Goal: Task Accomplishment & Management: Manage account settings

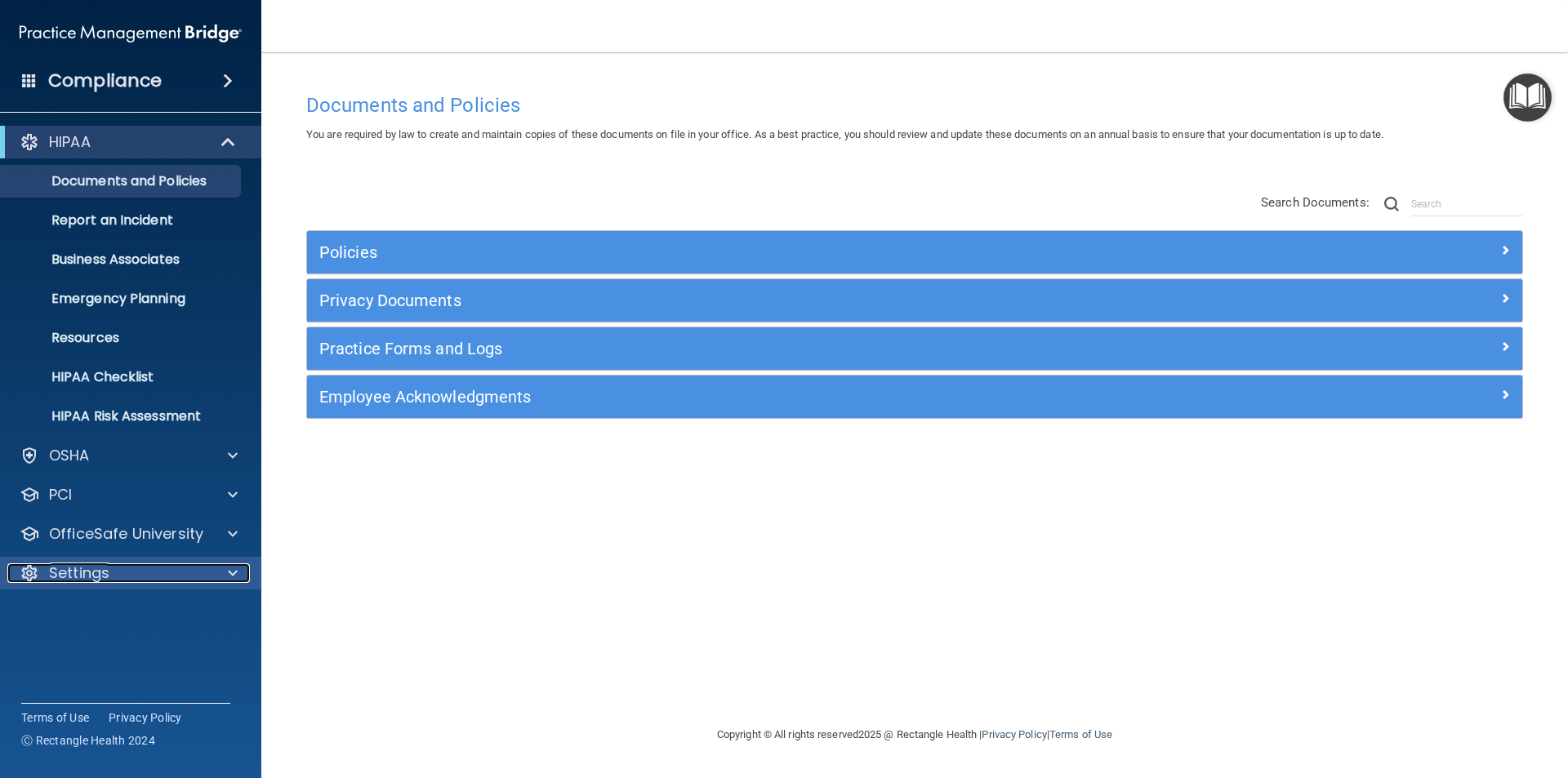
click at [87, 579] on p "Settings" at bounding box center [79, 574] width 61 height 20
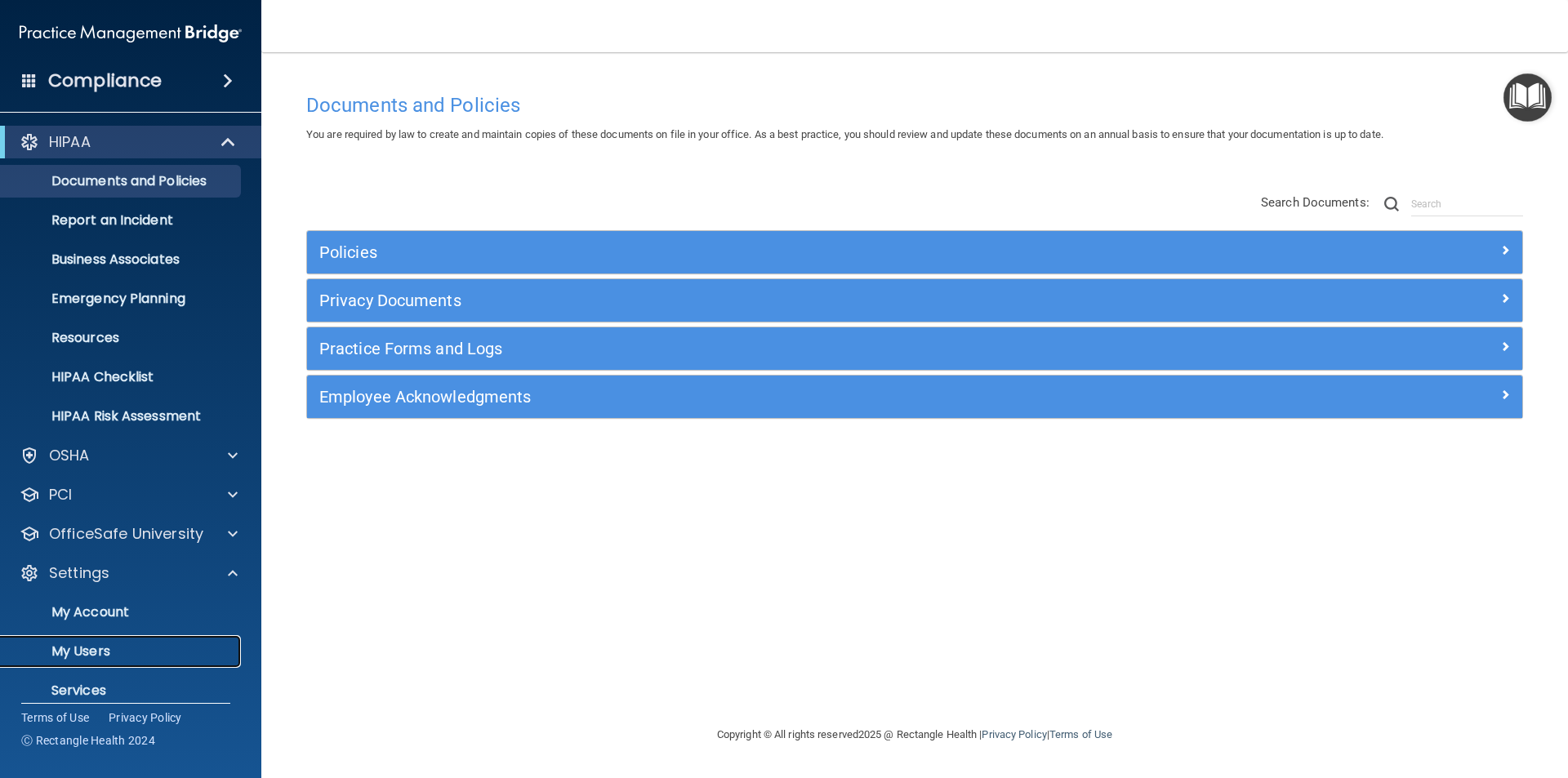
click at [94, 649] on p "My Users" at bounding box center [122, 652] width 223 height 16
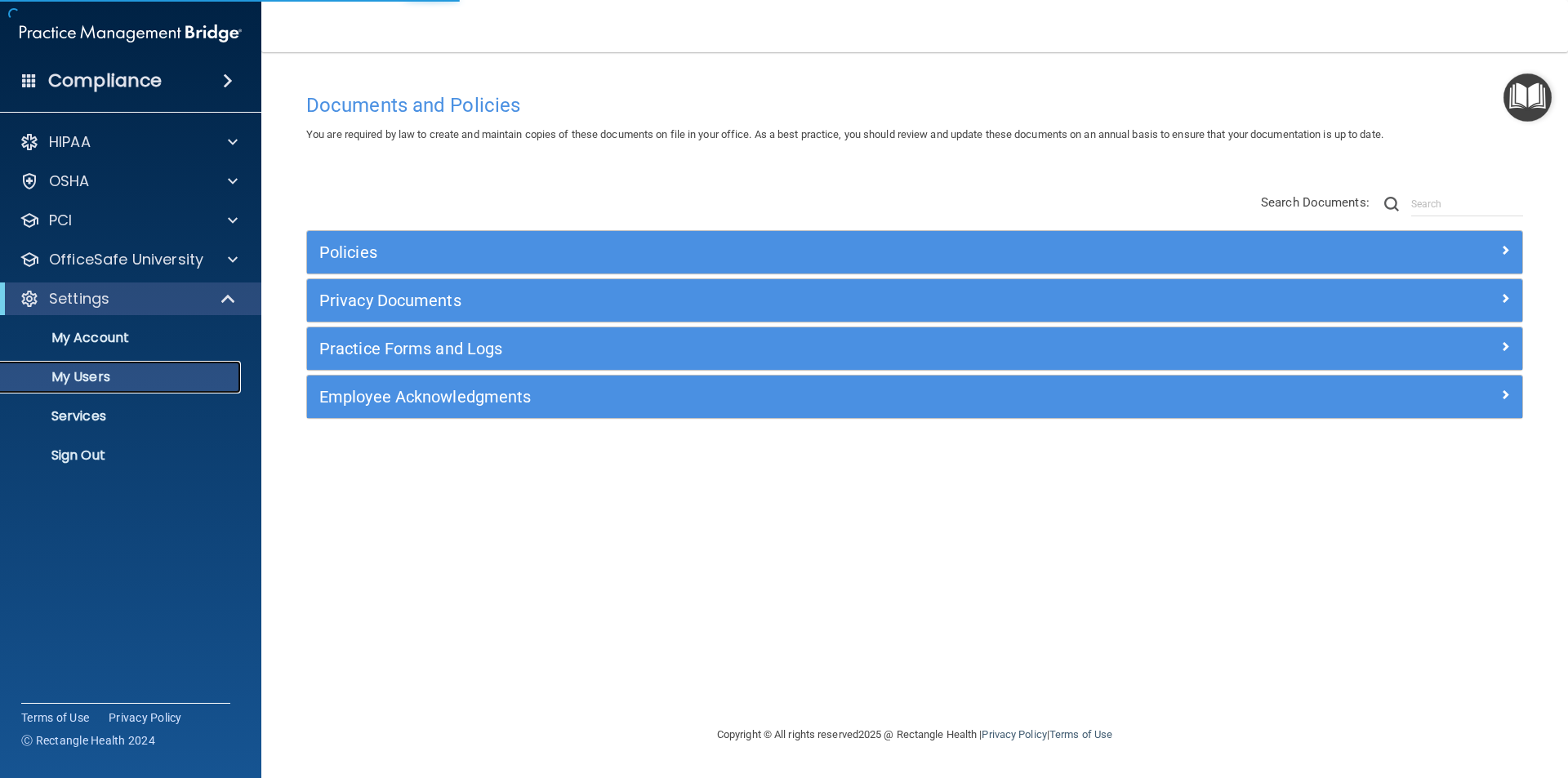
select select "20"
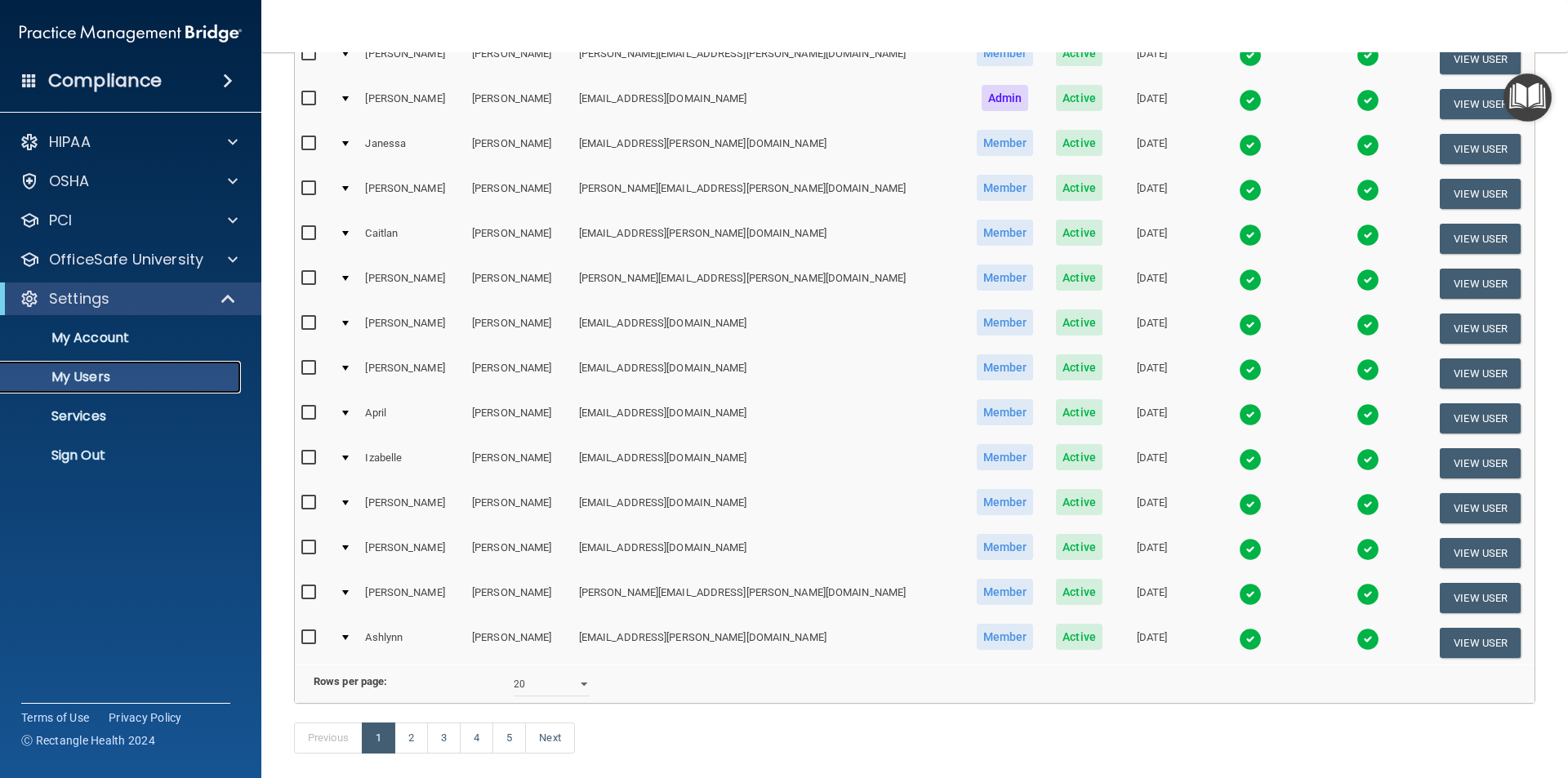
scroll to position [573, 0]
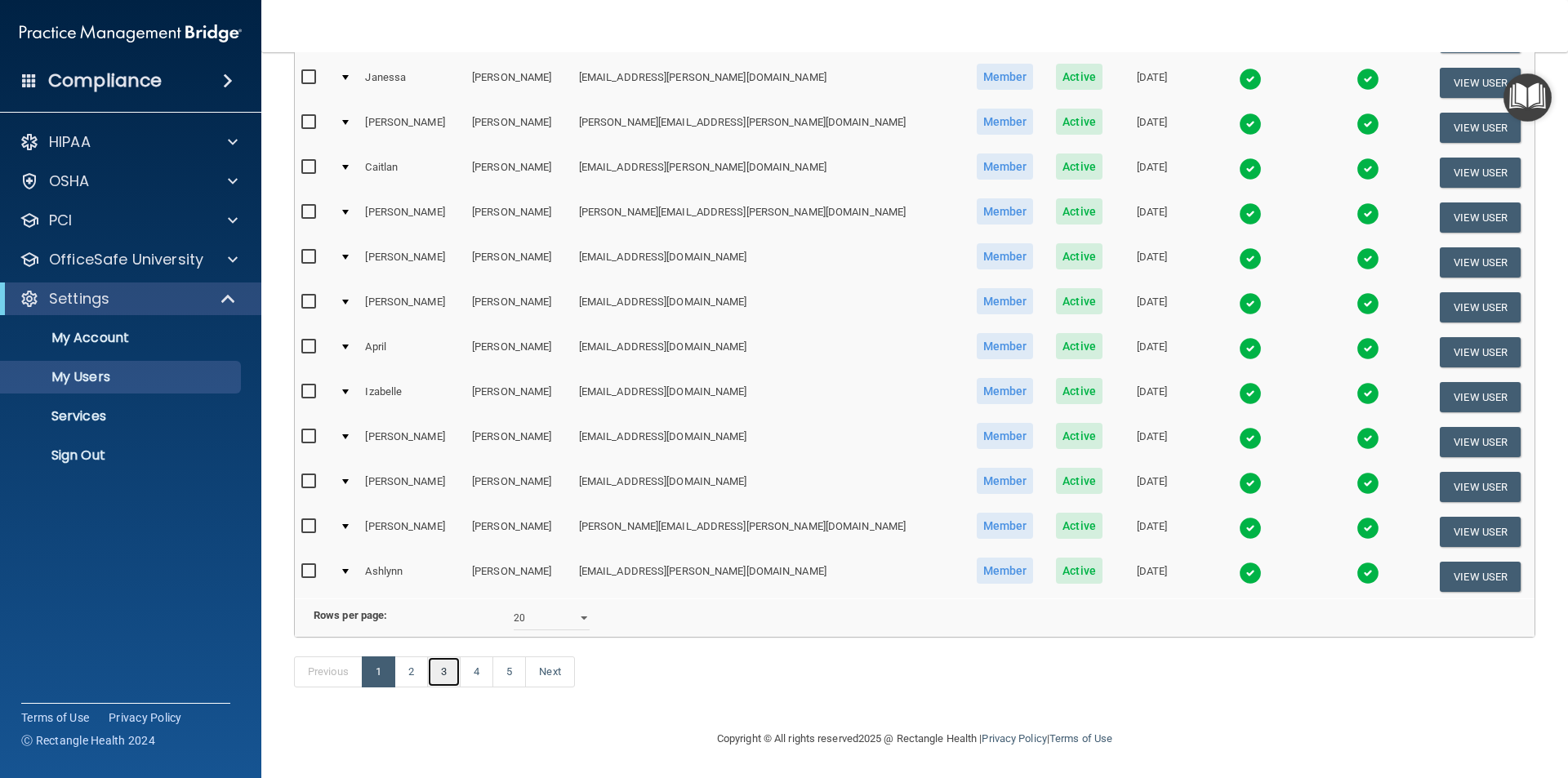
click at [439, 673] on link "3" at bounding box center [443, 672] width 34 height 31
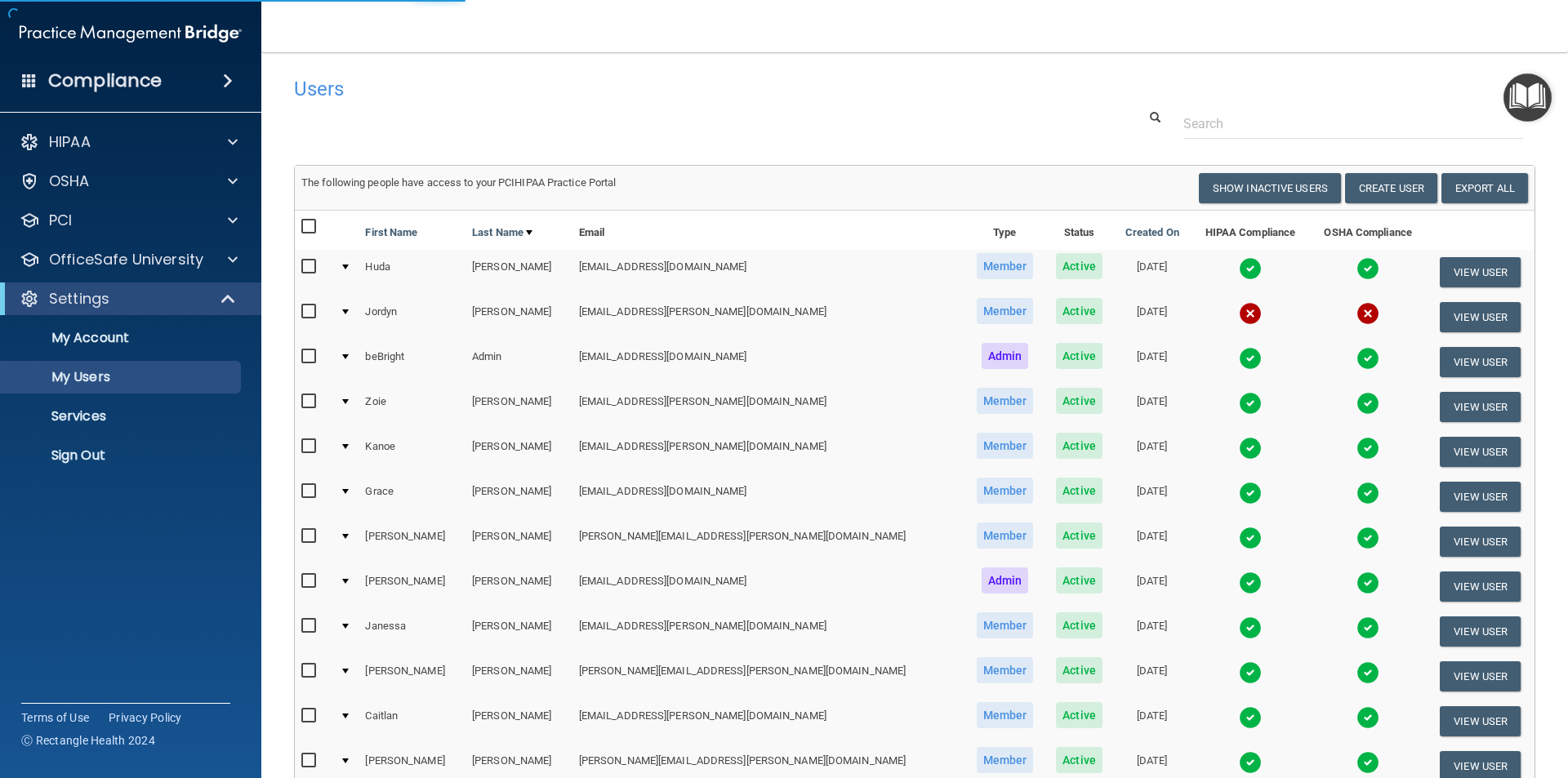
select select "20"
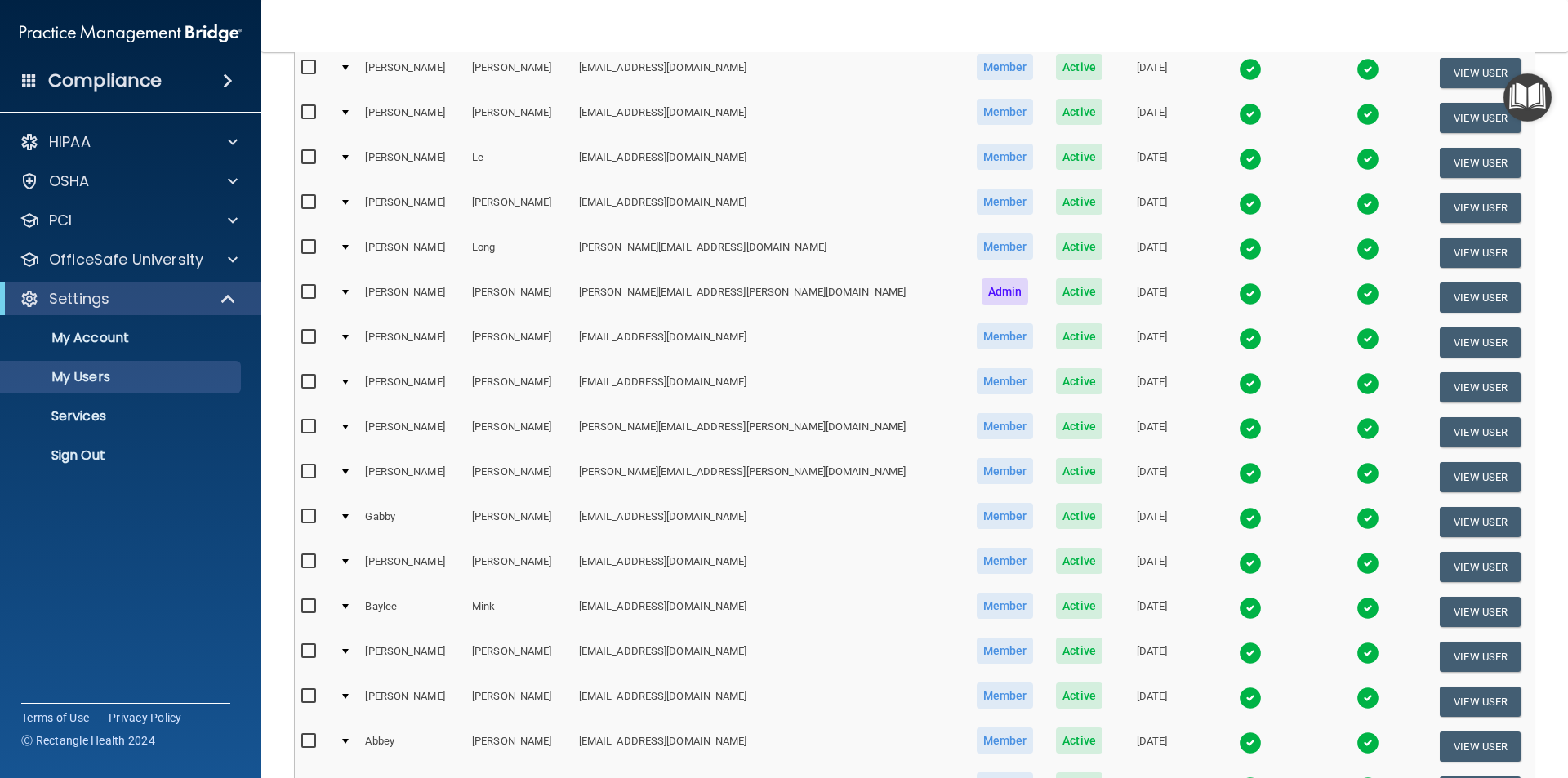
scroll to position [245, 0]
click at [1239, 607] on img at bounding box center [1250, 608] width 23 height 23
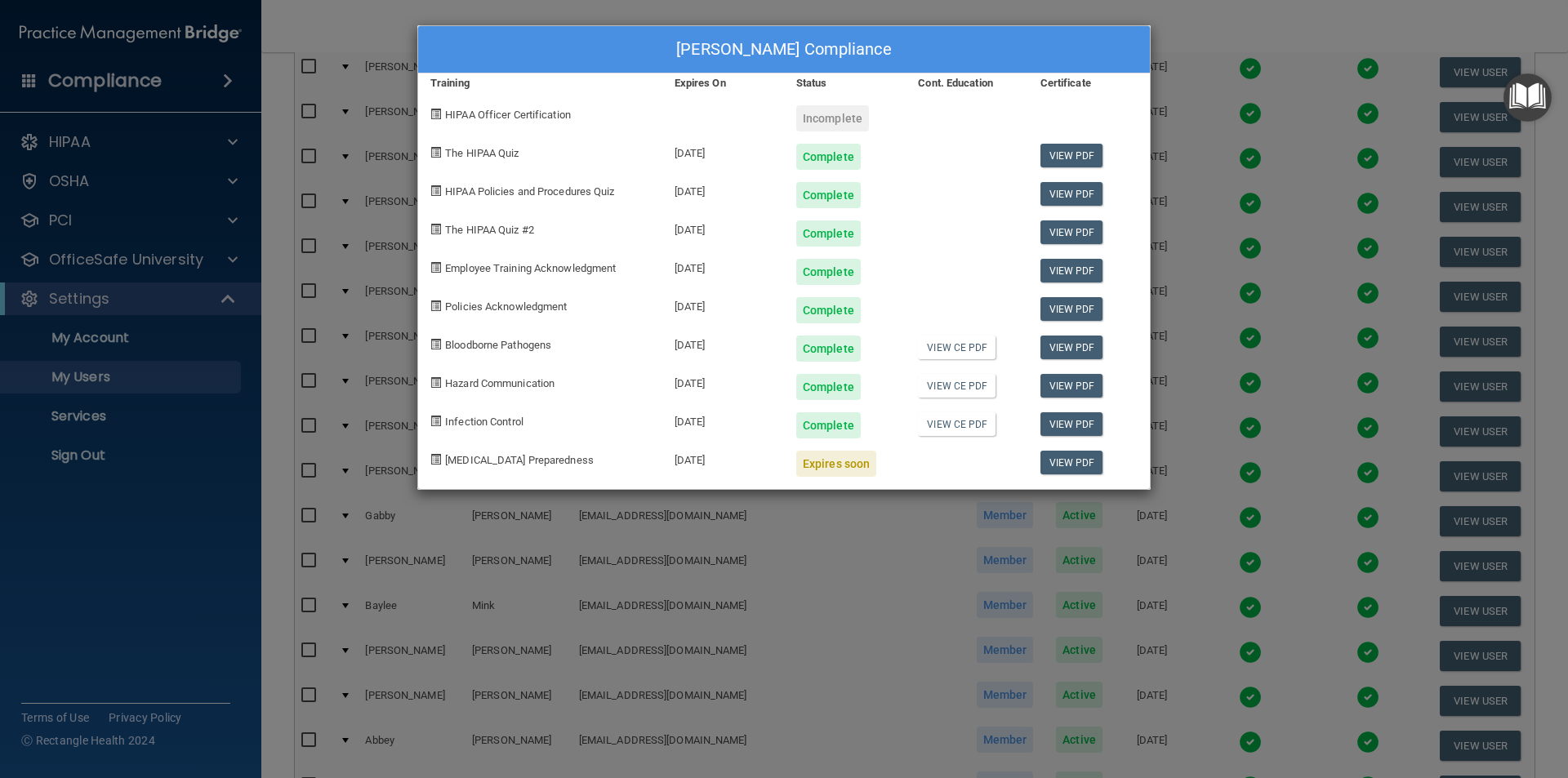
click at [1142, 27] on div "[PERSON_NAME] Compliance" at bounding box center [784, 50] width 732 height 47
click at [388, 29] on div "[PERSON_NAME] Compliance Training Expires On Status Cont. Education Certificate…" at bounding box center [784, 389] width 1568 height 778
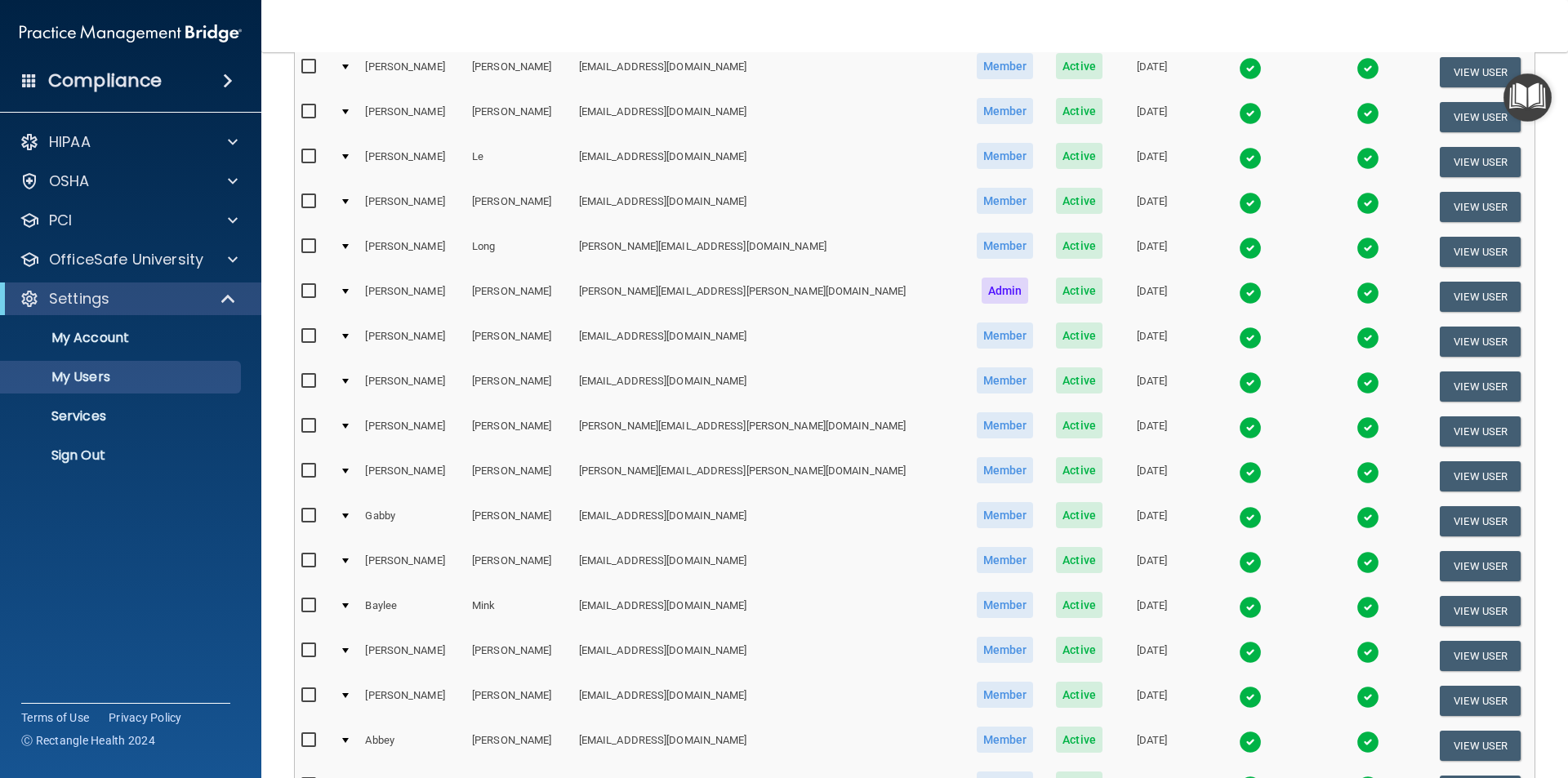
scroll to position [0, 0]
